Goal: Transaction & Acquisition: Purchase product/service

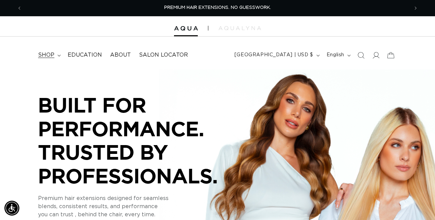
click at [44, 57] on span "shop" at bounding box center [46, 55] width 16 height 7
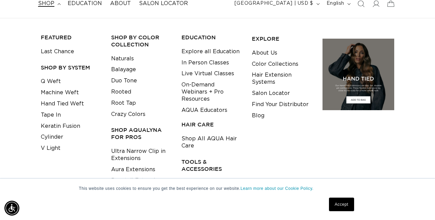
click at [142, 129] on h3 "Shop AquaLyna for Pros" at bounding box center [141, 134] width 60 height 14
click at [139, 150] on link "Ultra Narrow Clip in Extensions" at bounding box center [141, 155] width 60 height 18
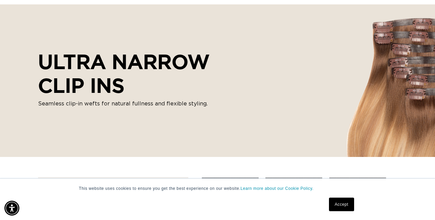
scroll to position [81, 0]
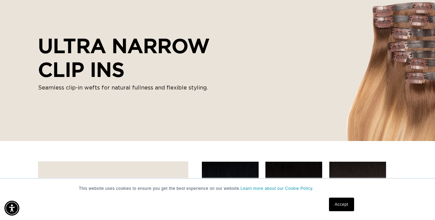
click at [342, 206] on link "Accept" at bounding box center [341, 205] width 25 height 14
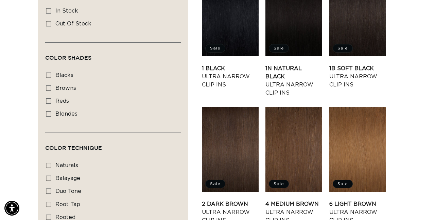
scroll to position [248, 0]
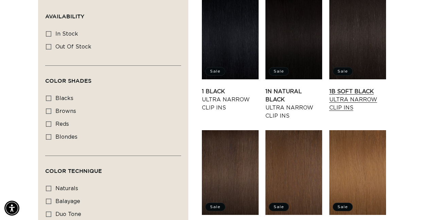
click at [366, 88] on link "1B Soft Black Ultra Narrow Clip Ins" at bounding box center [357, 100] width 57 height 24
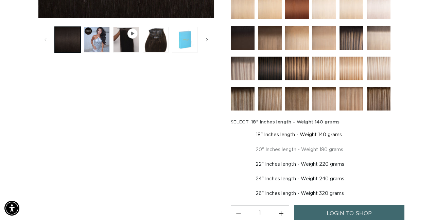
scroll to position [249, 0]
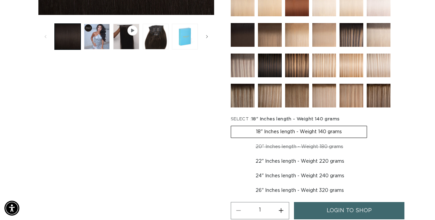
click at [289, 160] on label "22" Inches length - Weight 220 grams Variant sold out or unavailable" at bounding box center [299, 162] width 138 height 12
click at [371, 140] on input "22" Inches length - Weight 220 grams Variant sold out or unavailable" at bounding box center [371, 140] width 0 height 0
radio input "true"
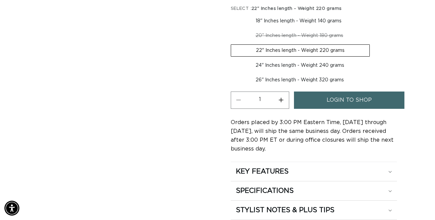
scroll to position [361, 0]
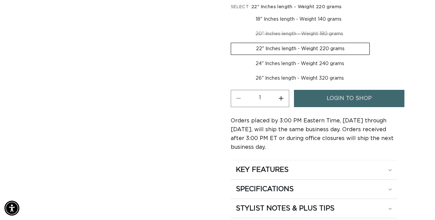
click at [340, 92] on span "login to shop" at bounding box center [348, 98] width 45 height 17
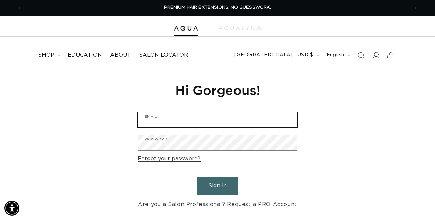
click at [239, 121] on input "Email" at bounding box center [217, 119] width 159 height 15
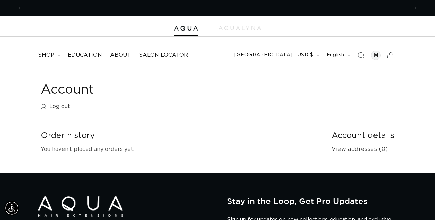
scroll to position [0, 386]
click at [43, 56] on span "shop" at bounding box center [46, 55] width 16 height 7
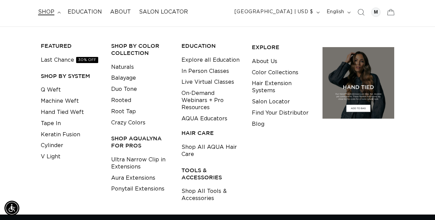
scroll to position [0, 0]
click at [192, 153] on link "Shop All AQUA Hair Care" at bounding box center [211, 151] width 60 height 18
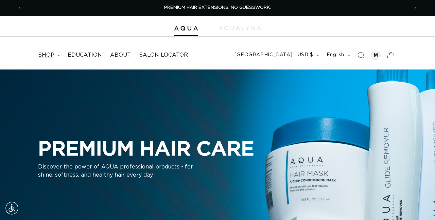
click at [49, 55] on span "shop" at bounding box center [46, 55] width 16 height 7
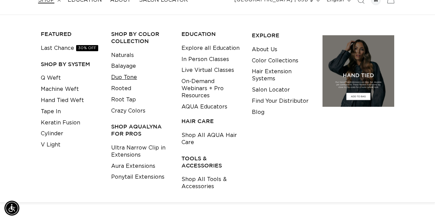
scroll to position [55, 0]
click at [128, 148] on link "Ultra Narrow Clip in Extensions" at bounding box center [141, 152] width 60 height 18
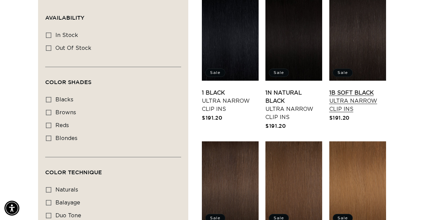
scroll to position [249, 0]
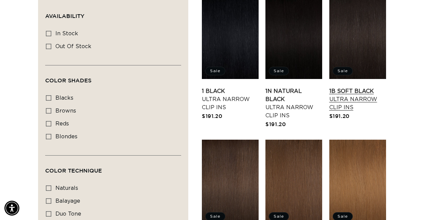
click at [347, 87] on link "1B Soft Black Ultra Narrow Clip Ins" at bounding box center [357, 99] width 57 height 24
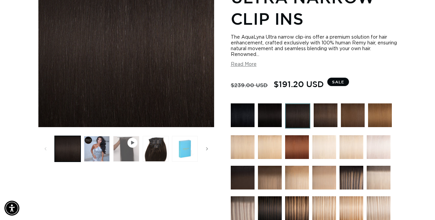
scroll to position [0, 386]
click at [158, 149] on button "Load image 3 in gallery view" at bounding box center [156, 149] width 26 height 26
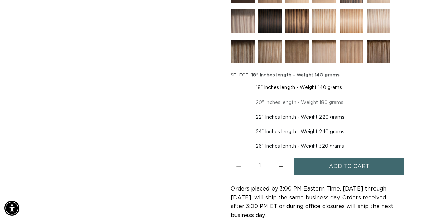
scroll to position [0, 773]
click at [310, 104] on label "20" Inches length - Weight 180 grams Variant sold out or unavailable" at bounding box center [298, 103] width 137 height 12
click at [370, 81] on input "20" Inches length - Weight 180 grams Variant sold out or unavailable" at bounding box center [370, 80] width 0 height 0
radio input "true"
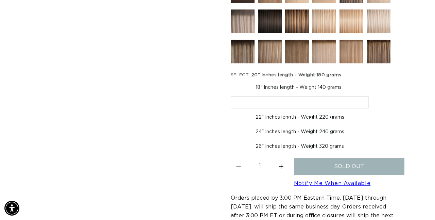
click at [309, 111] on fieldset "SELECT : 20" Inches length - Weight 180 grams 18" Inches length - Weight 140 gr…" at bounding box center [313, 112] width 166 height 81
click at [311, 115] on label "22" Inches length - Weight 220 grams Variant sold out or unavailable" at bounding box center [299, 118] width 138 height 12
click at [372, 95] on input "22" Inches length - Weight 220 grams Variant sold out or unavailable" at bounding box center [372, 95] width 0 height 0
radio input "true"
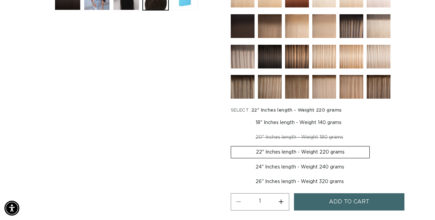
scroll to position [288, 0]
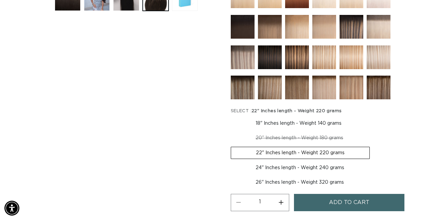
click at [309, 178] on label "26" Inches length - Weight 320 grams Variant sold out or unavailable" at bounding box center [299, 183] width 138 height 12
click at [372, 161] on input "26" Inches length - Weight 320 grams Variant sold out or unavailable" at bounding box center [372, 161] width 0 height 0
radio input "true"
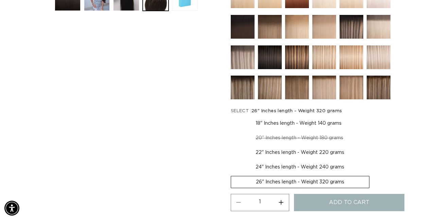
scroll to position [211, 0]
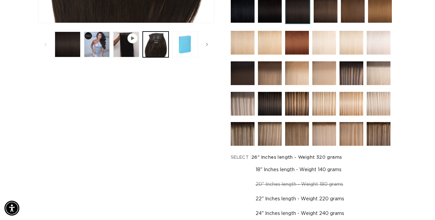
scroll to position [241, 0]
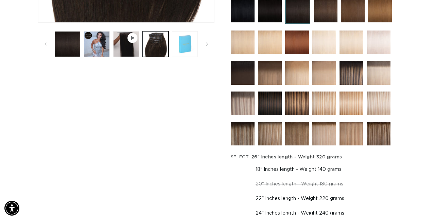
click at [375, 44] on img at bounding box center [378, 43] width 24 height 24
